Goal: Find specific page/section: Find specific page/section

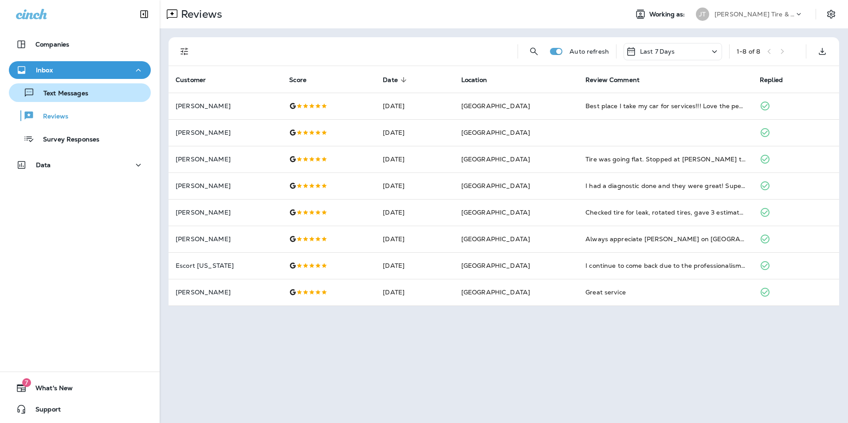
click at [59, 98] on p "Text Messages" at bounding box center [62, 94] width 54 height 8
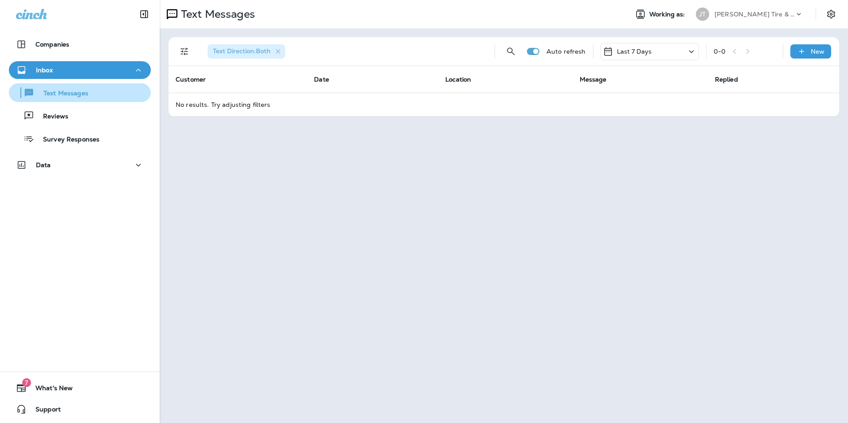
click at [42, 94] on p "Text Messages" at bounding box center [62, 94] width 54 height 8
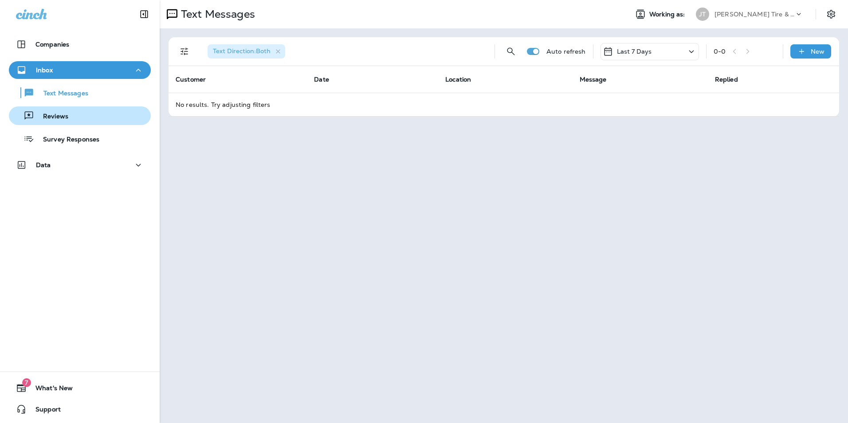
click at [59, 118] on p "Reviews" at bounding box center [51, 117] width 34 height 8
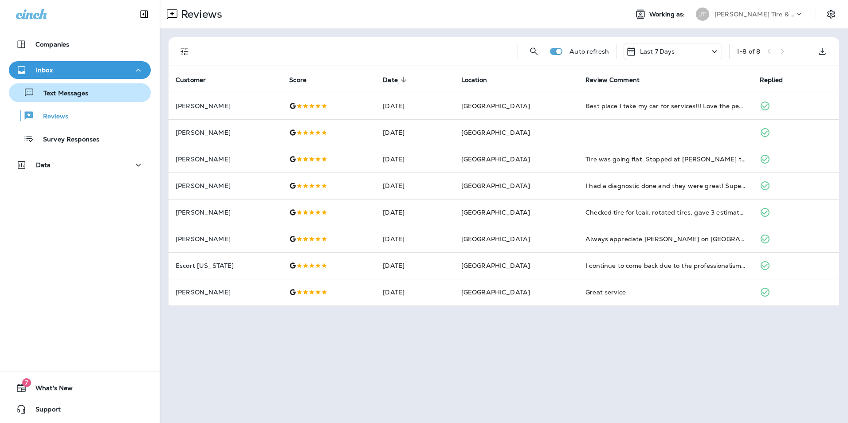
click at [79, 101] on button "Text Messages" at bounding box center [80, 92] width 142 height 19
